Goal: Task Accomplishment & Management: Manage account settings

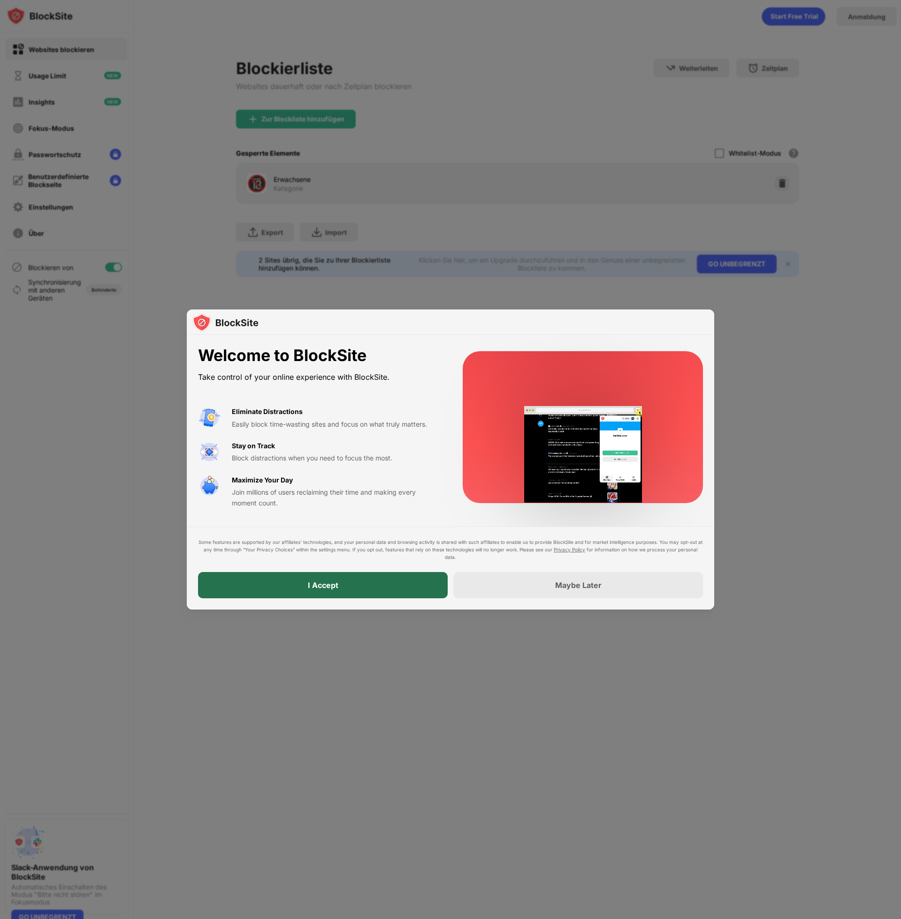
click at [332, 584] on div "I Accept" at bounding box center [323, 585] width 30 height 9
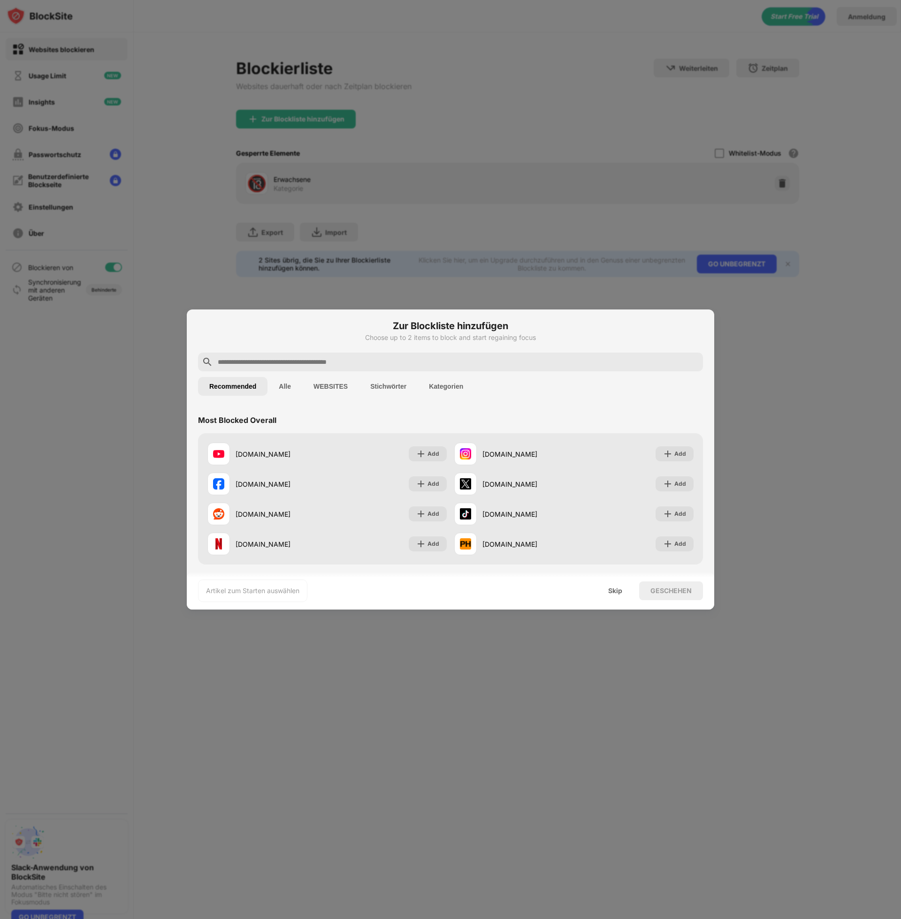
scroll to position [3, 0]
click at [433, 386] on button "Kategorien" at bounding box center [445, 385] width 57 height 19
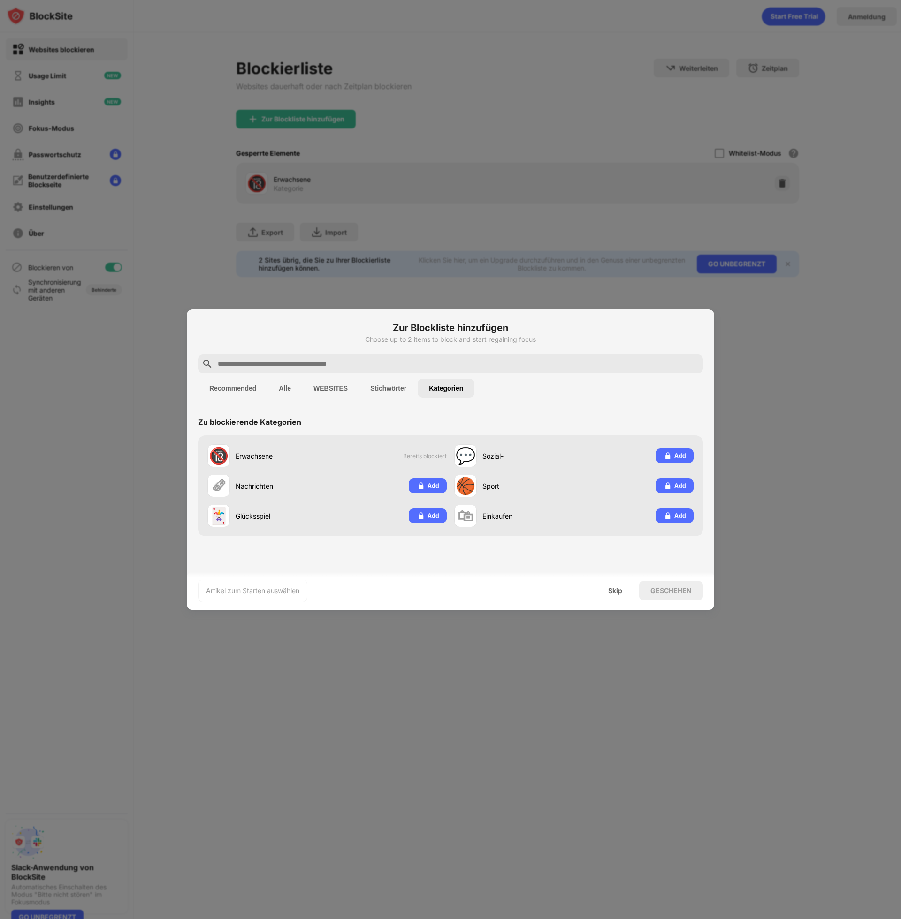
click at [392, 390] on button "Stichwörter" at bounding box center [388, 388] width 59 height 19
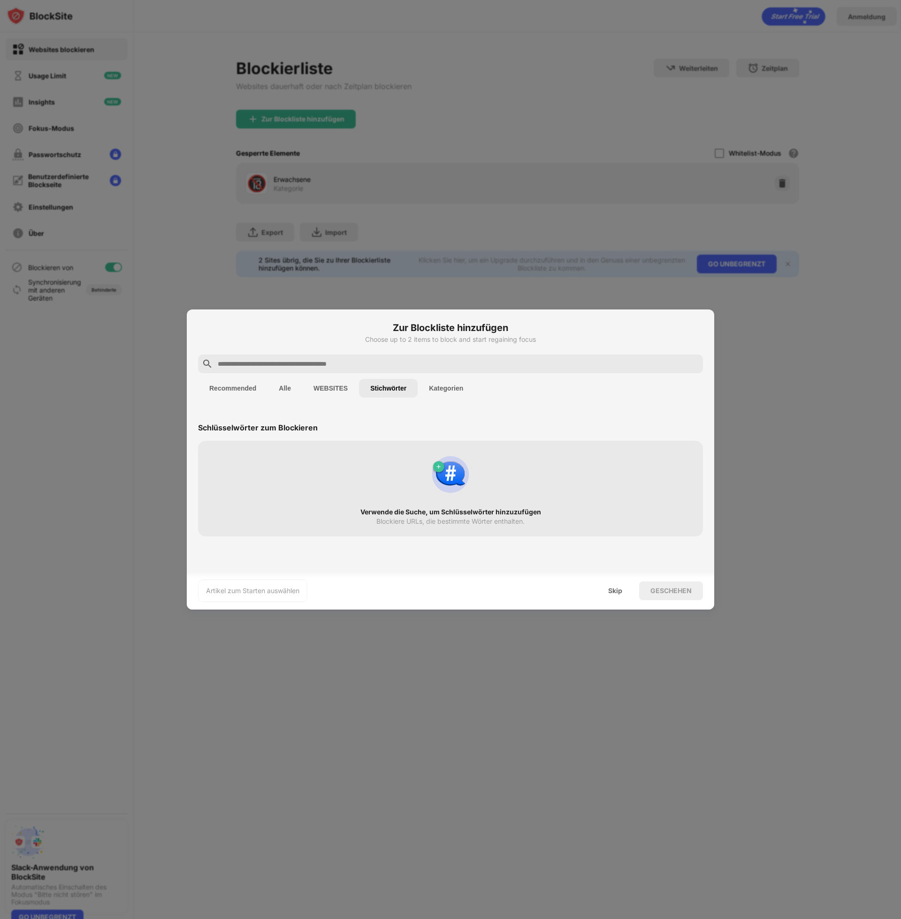
click at [333, 387] on button "WEBSITES" at bounding box center [330, 388] width 57 height 19
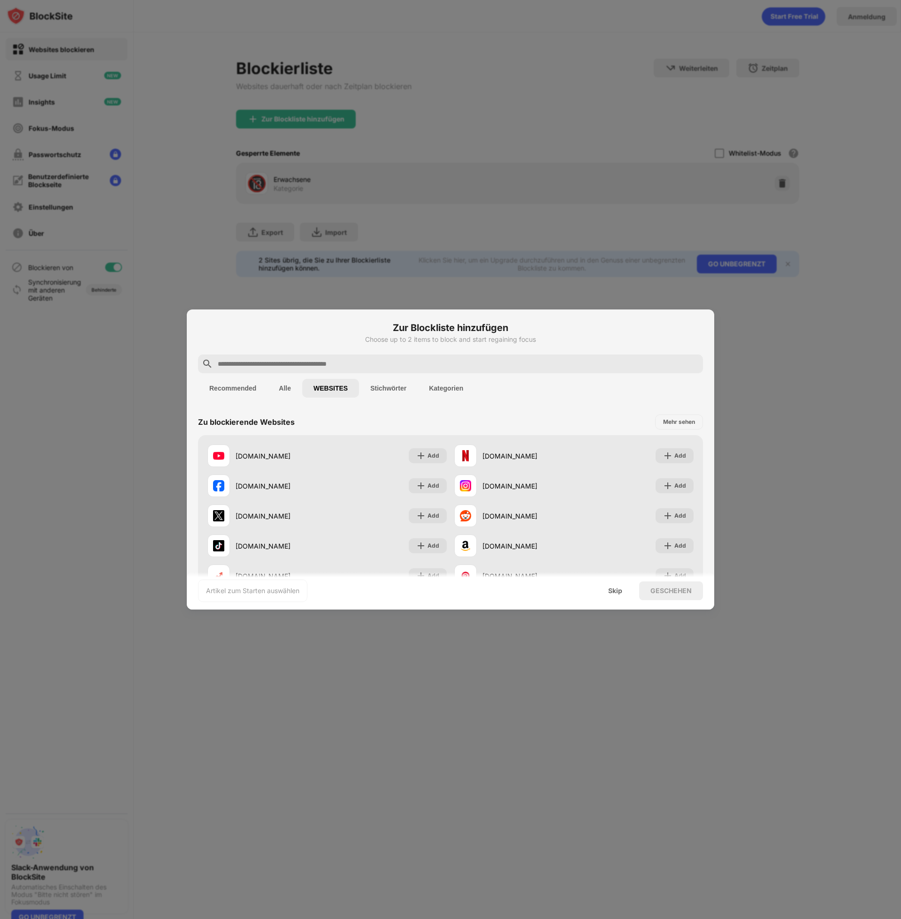
click at [279, 388] on button "Alle" at bounding box center [284, 388] width 35 height 19
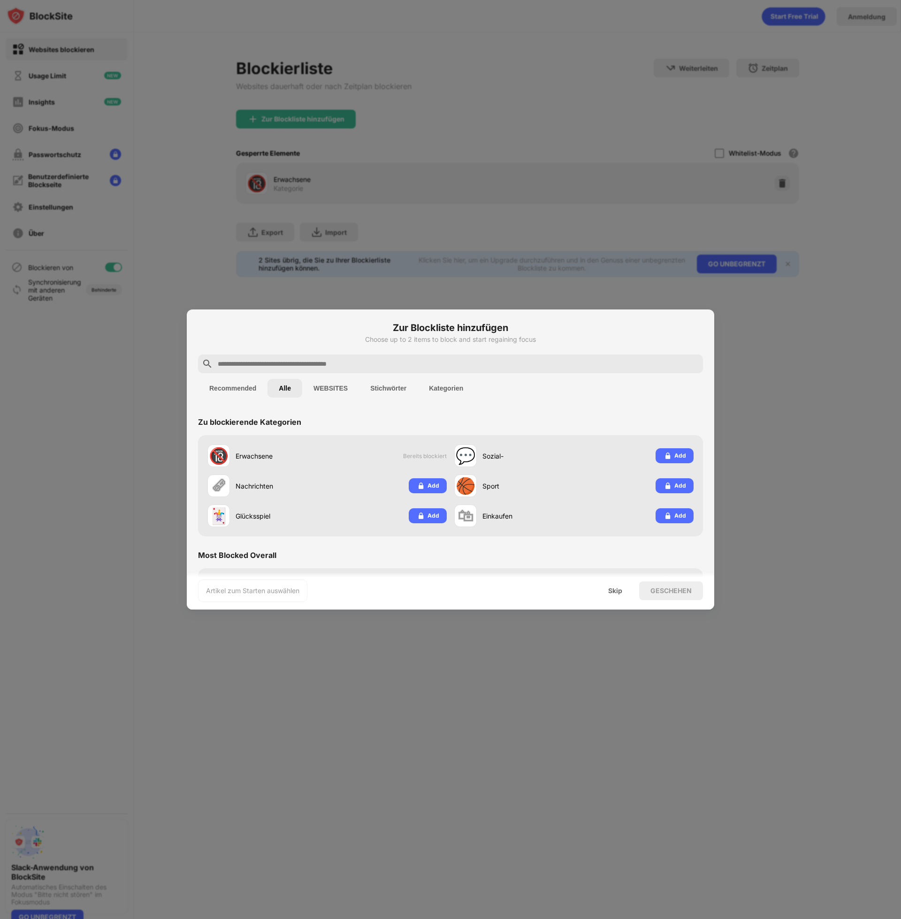
click at [232, 391] on button "Recommended" at bounding box center [232, 388] width 69 height 19
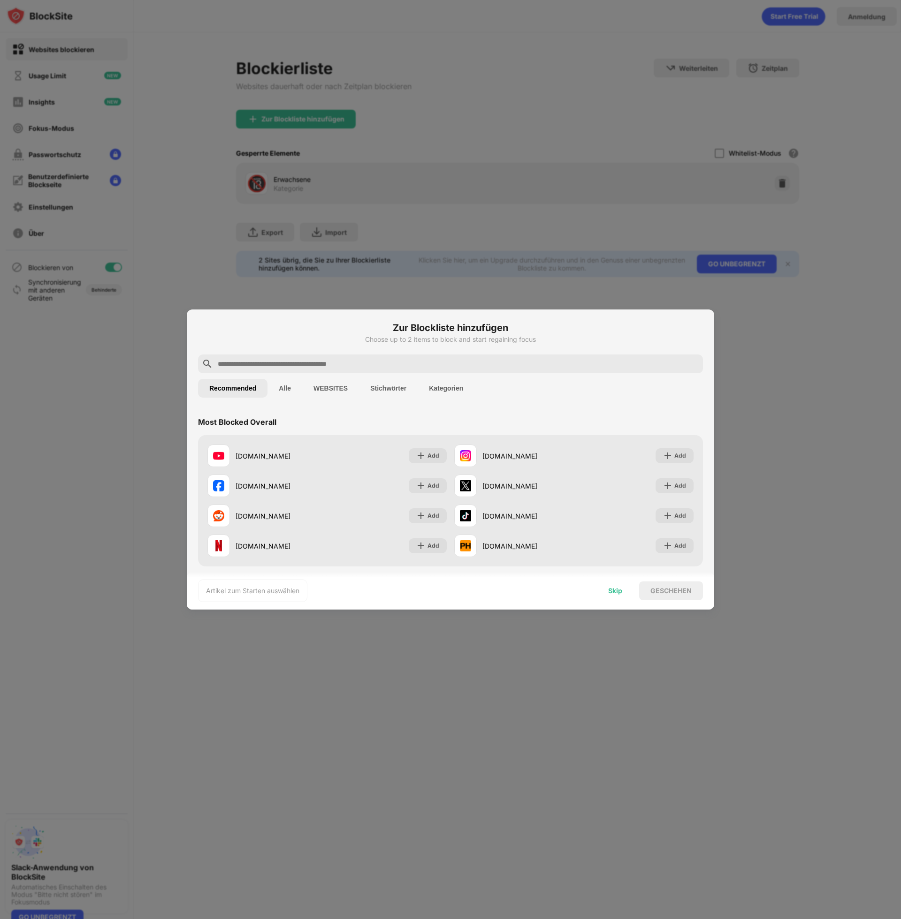
click at [621, 595] on div "Skip" at bounding box center [615, 591] width 37 height 19
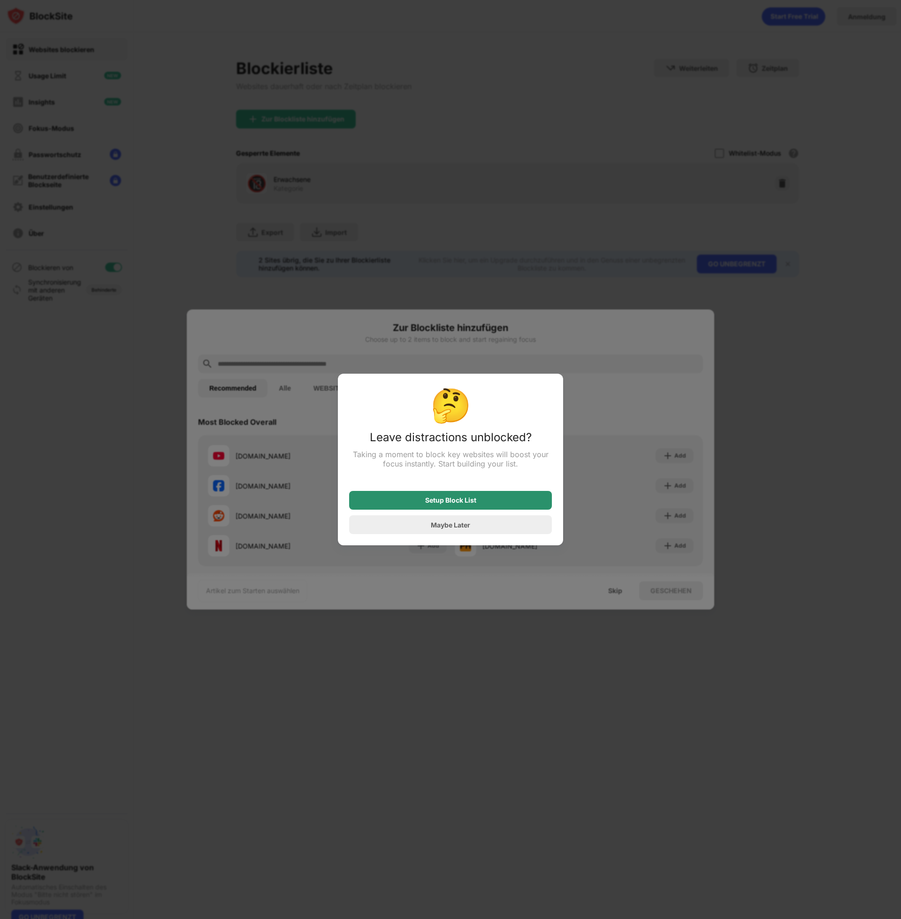
click at [469, 504] on div "Setup Block List" at bounding box center [450, 501] width 51 height 8
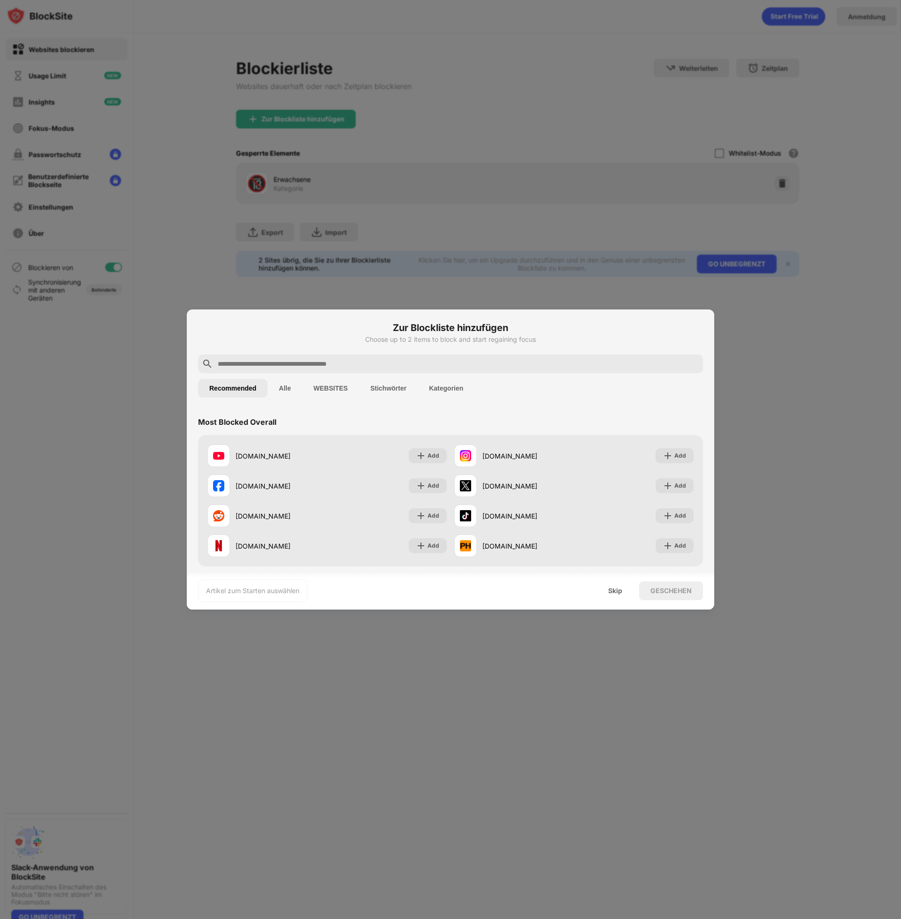
click at [281, 388] on button "Alle" at bounding box center [284, 388] width 35 height 19
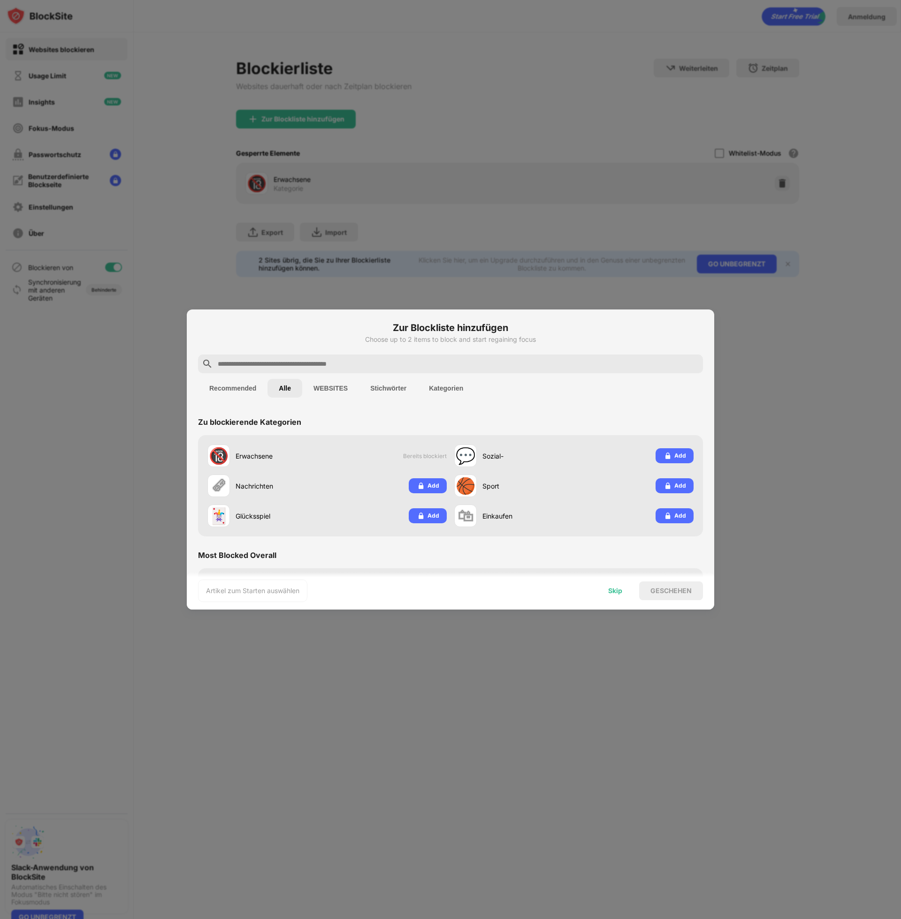
click at [614, 594] on div "Skip" at bounding box center [615, 591] width 14 height 8
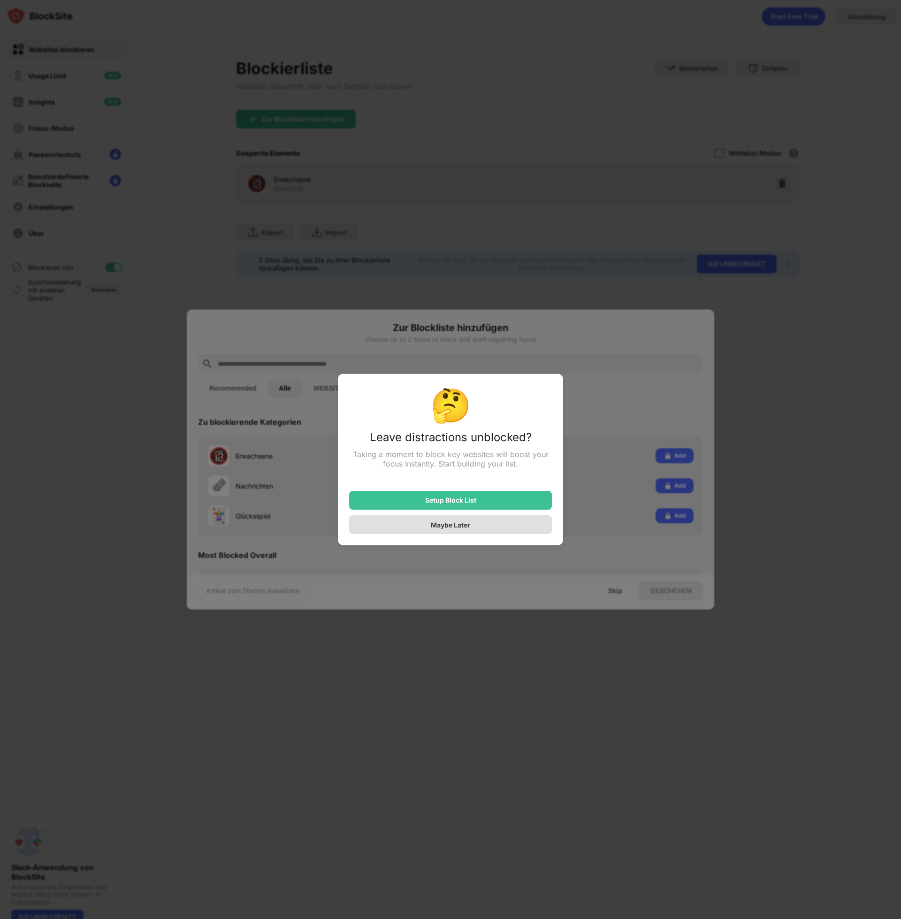
click at [457, 529] on div "Maybe Later" at bounding box center [450, 525] width 39 height 8
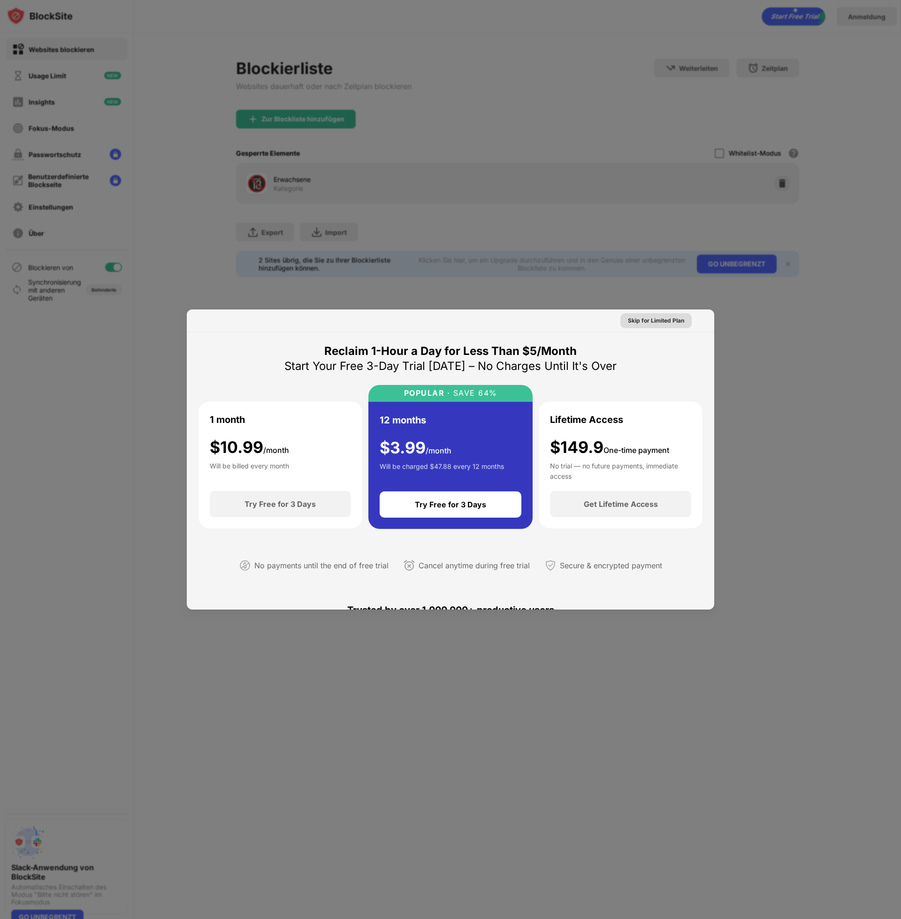
click at [657, 321] on div "Skip for Limited Plan" at bounding box center [656, 320] width 56 height 9
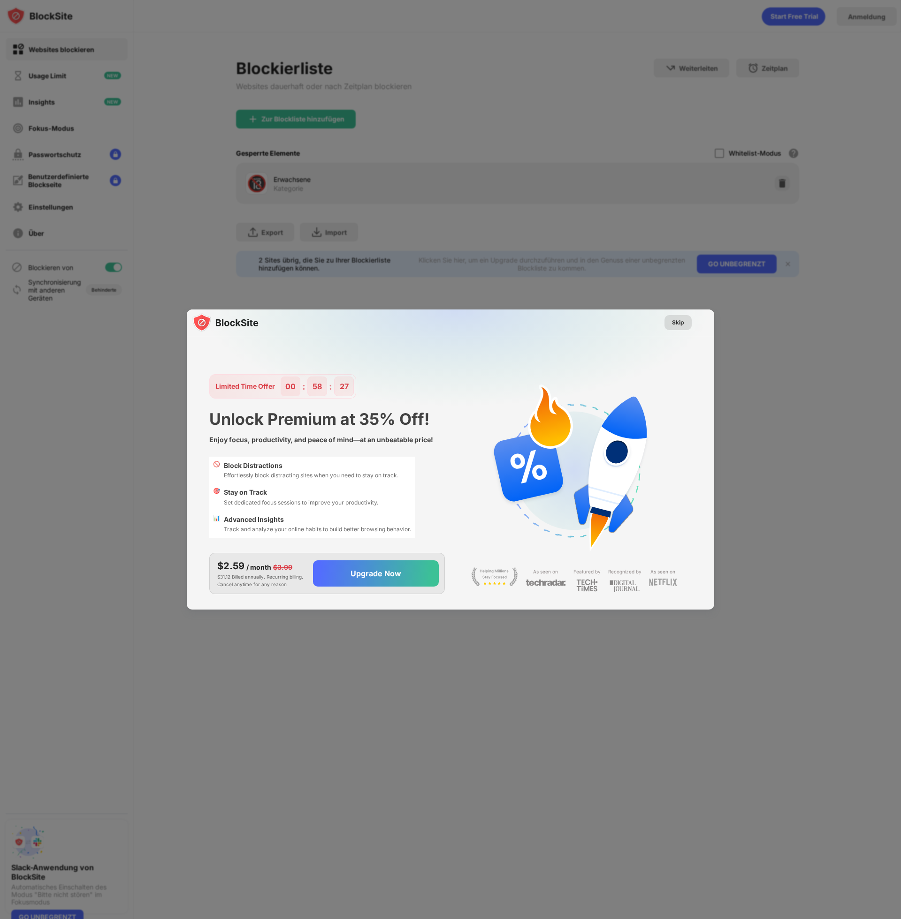
click at [676, 321] on div "Skip" at bounding box center [678, 322] width 12 height 9
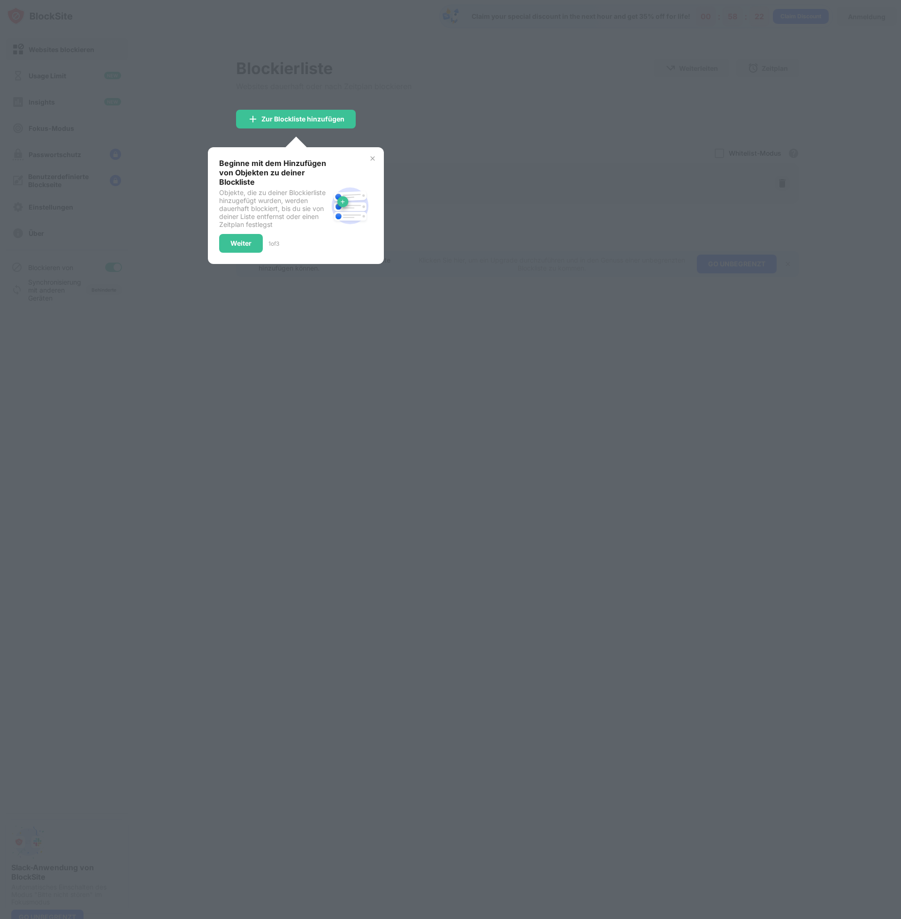
click at [488, 187] on div at bounding box center [450, 459] width 901 height 919
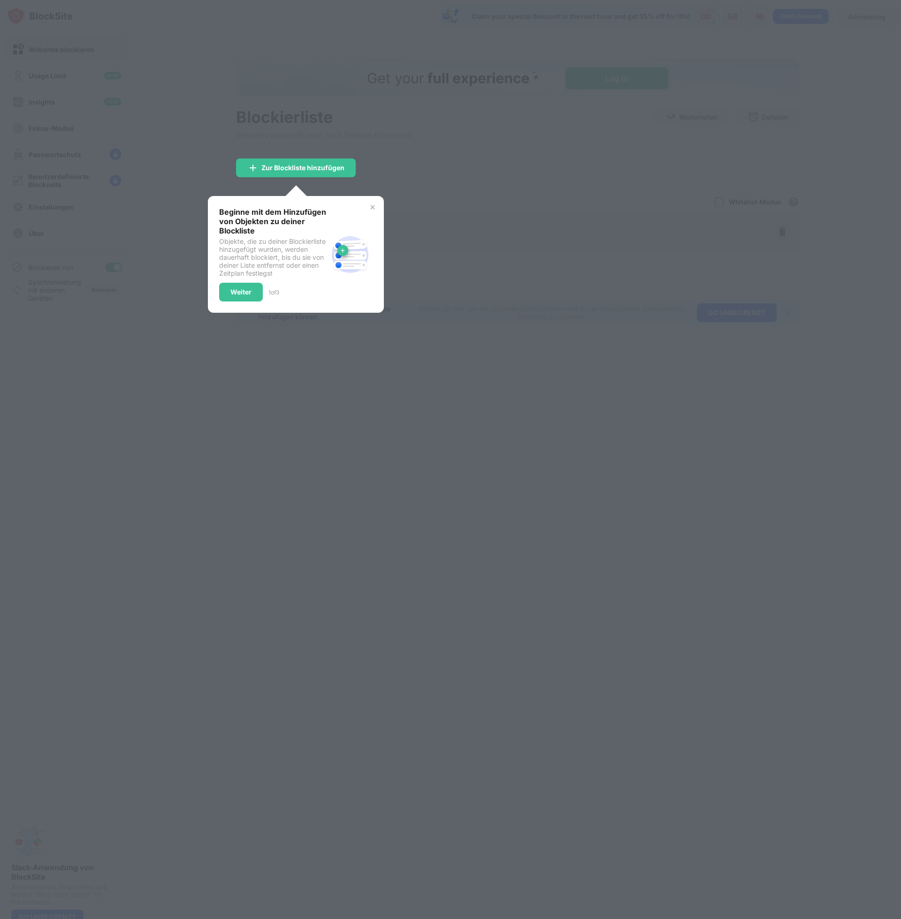
click at [175, 269] on div at bounding box center [450, 459] width 901 height 919
click at [245, 293] on div "Weiter" at bounding box center [240, 292] width 21 height 8
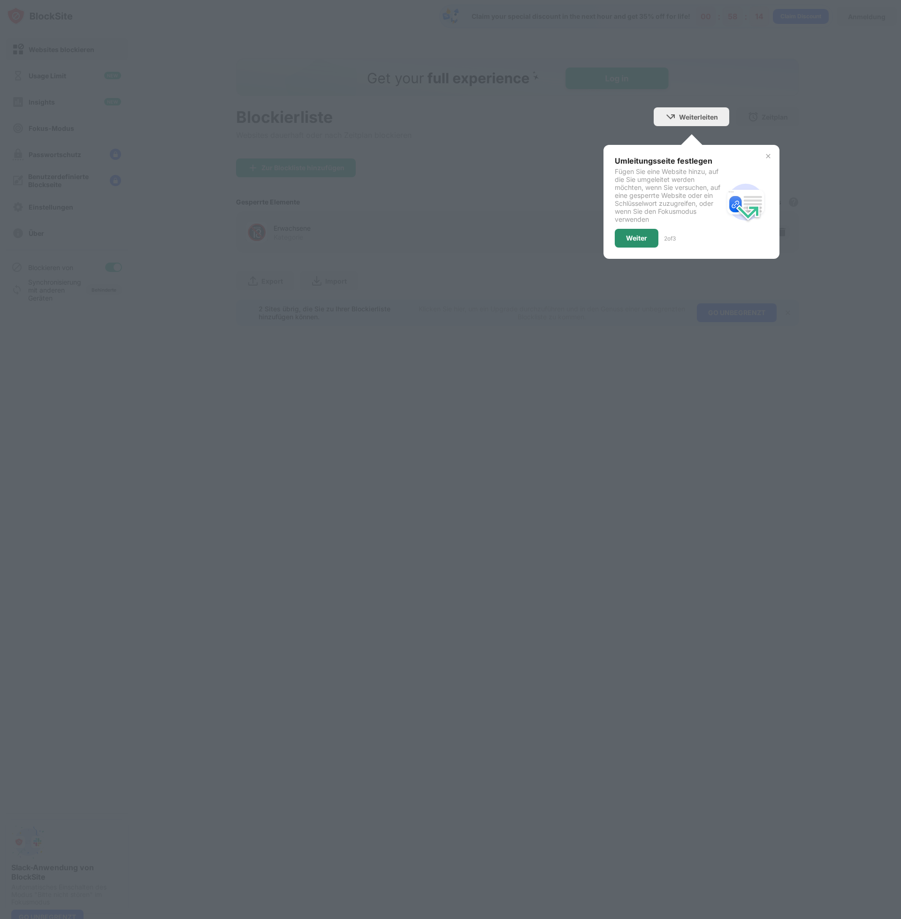
click at [636, 243] on div "Weiter" at bounding box center [637, 238] width 44 height 19
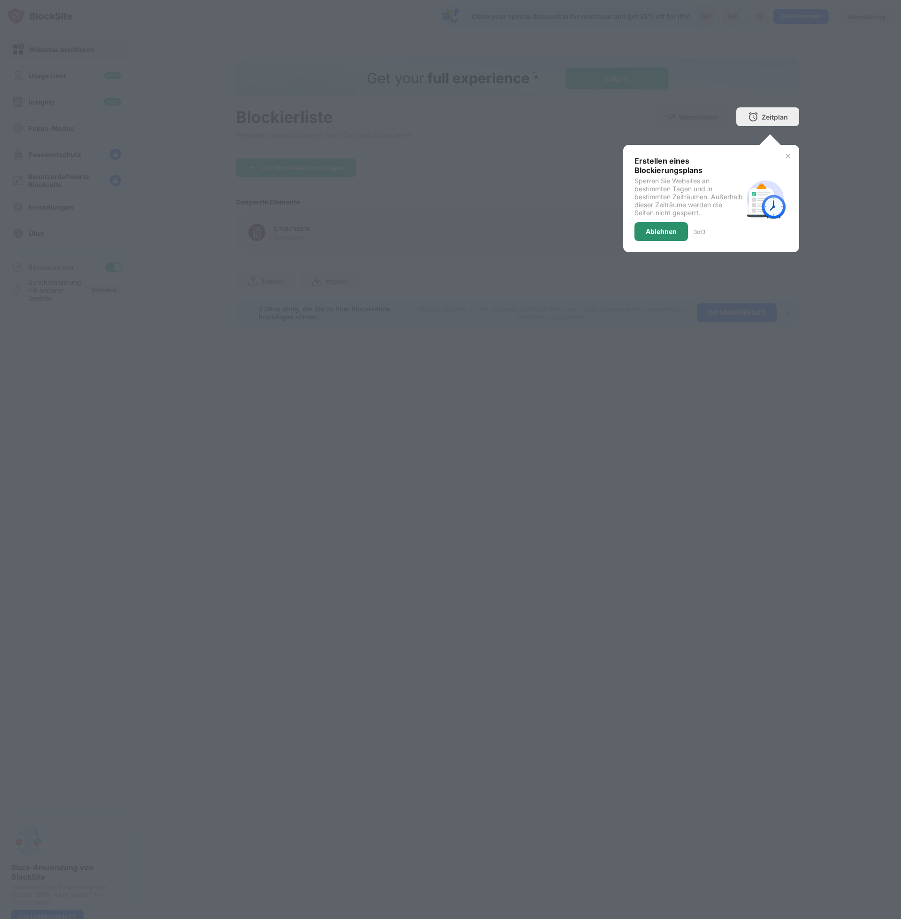
click at [656, 231] on div "Ablehnen" at bounding box center [660, 232] width 31 height 8
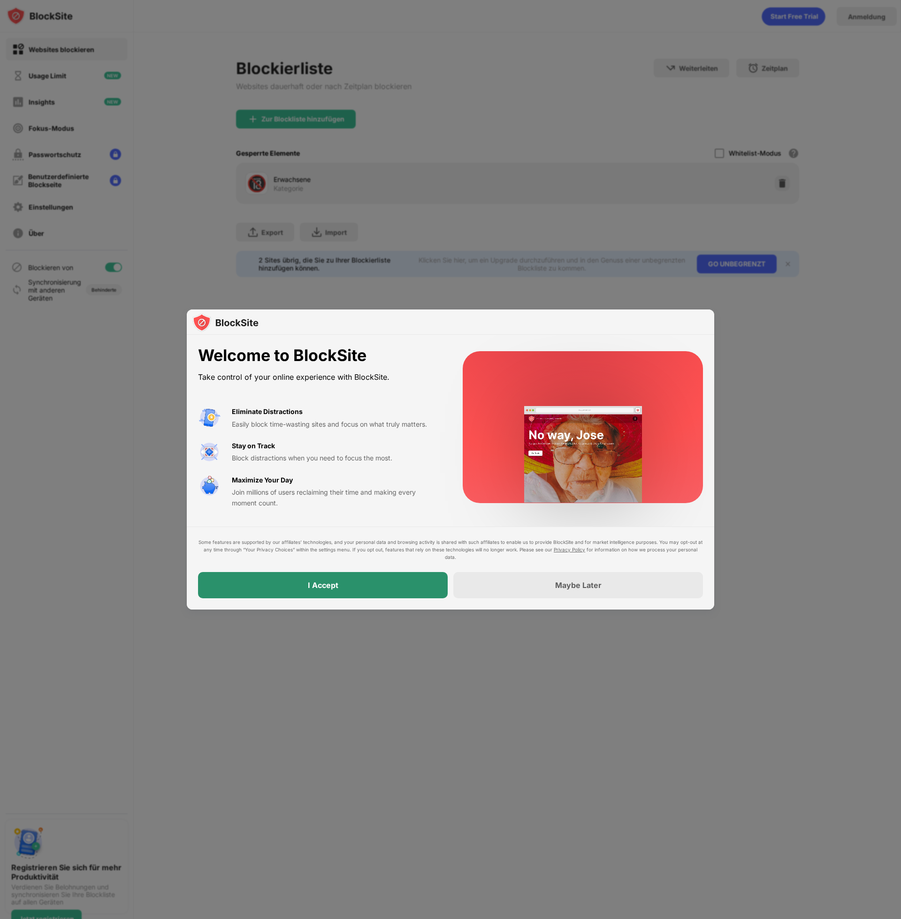
click at [362, 583] on div "I Accept" at bounding box center [323, 585] width 250 height 26
